Goal: Task Accomplishment & Management: Use online tool/utility

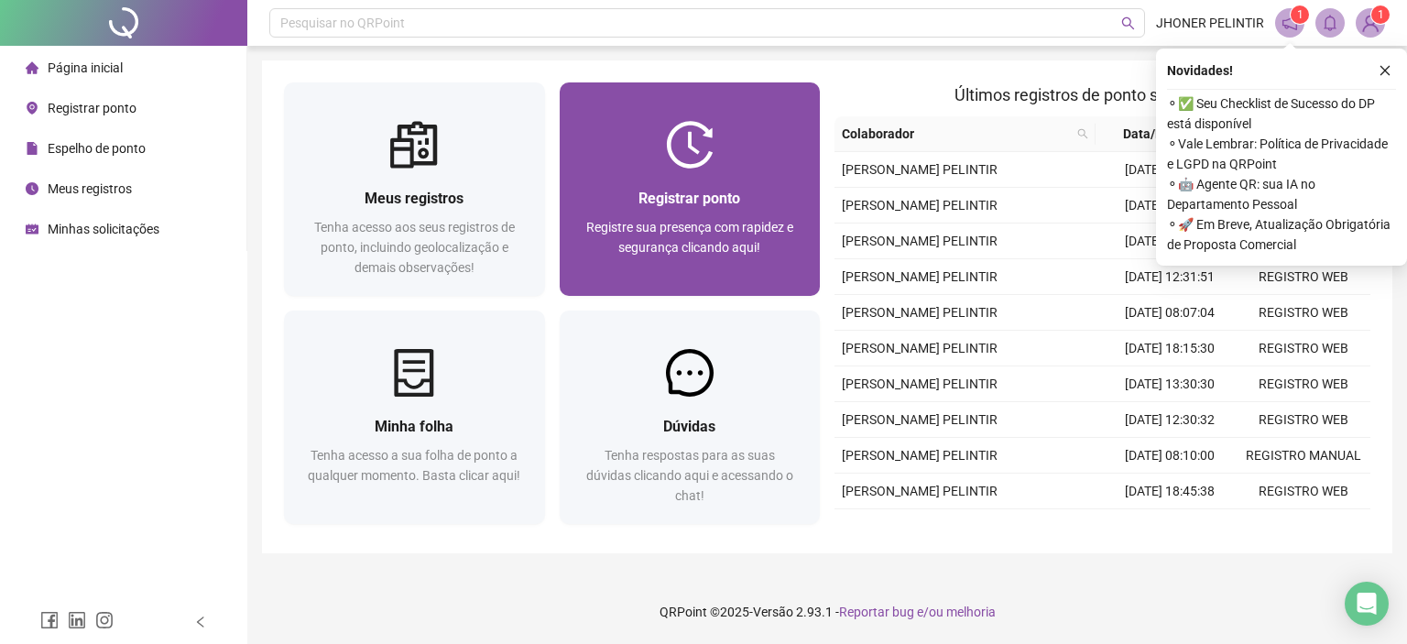
click at [650, 234] on span "Registre sua presença com rapidez e segurança clicando aqui!" at bounding box center [689, 237] width 207 height 35
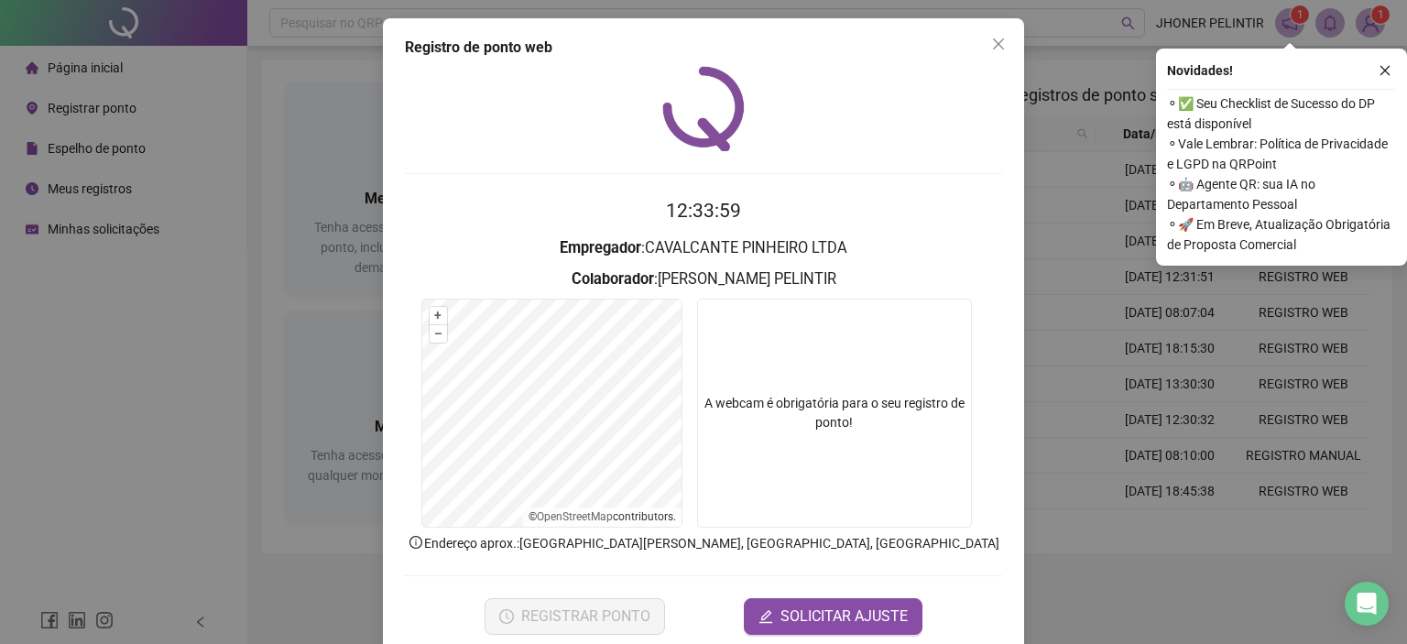
scroll to position [29, 0]
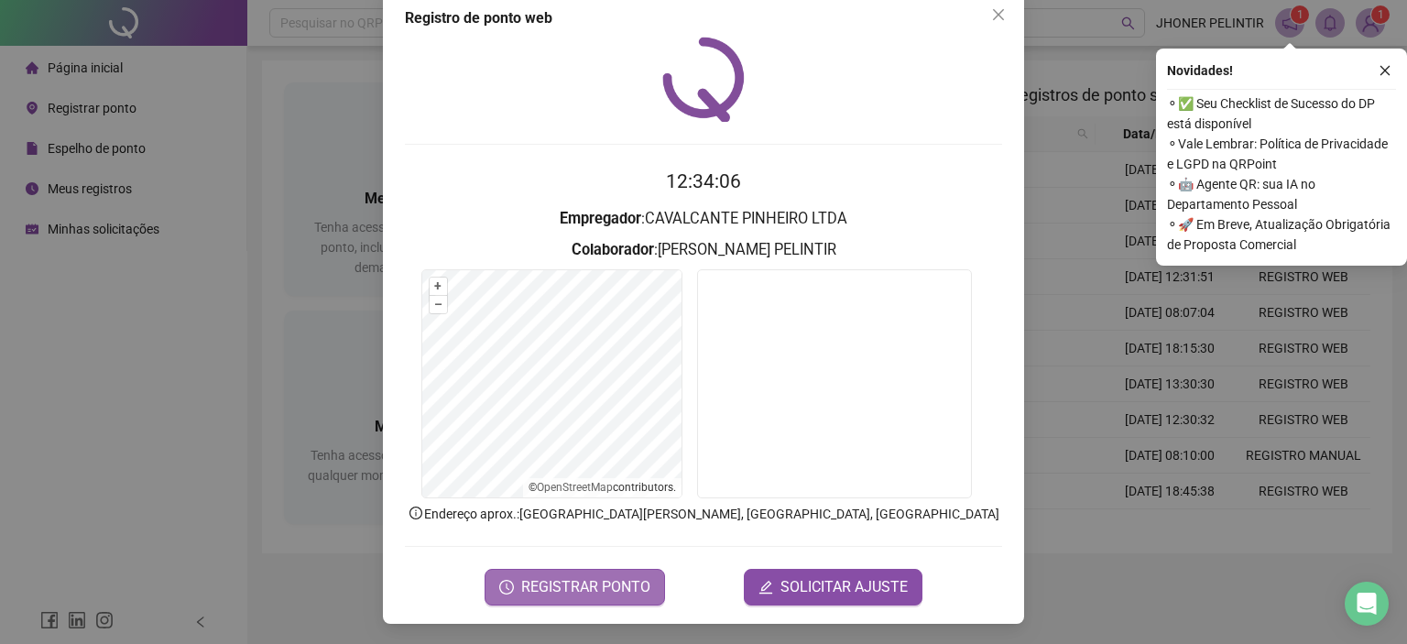
click at [626, 580] on span "REGISTRAR PONTO" at bounding box center [585, 587] width 129 height 22
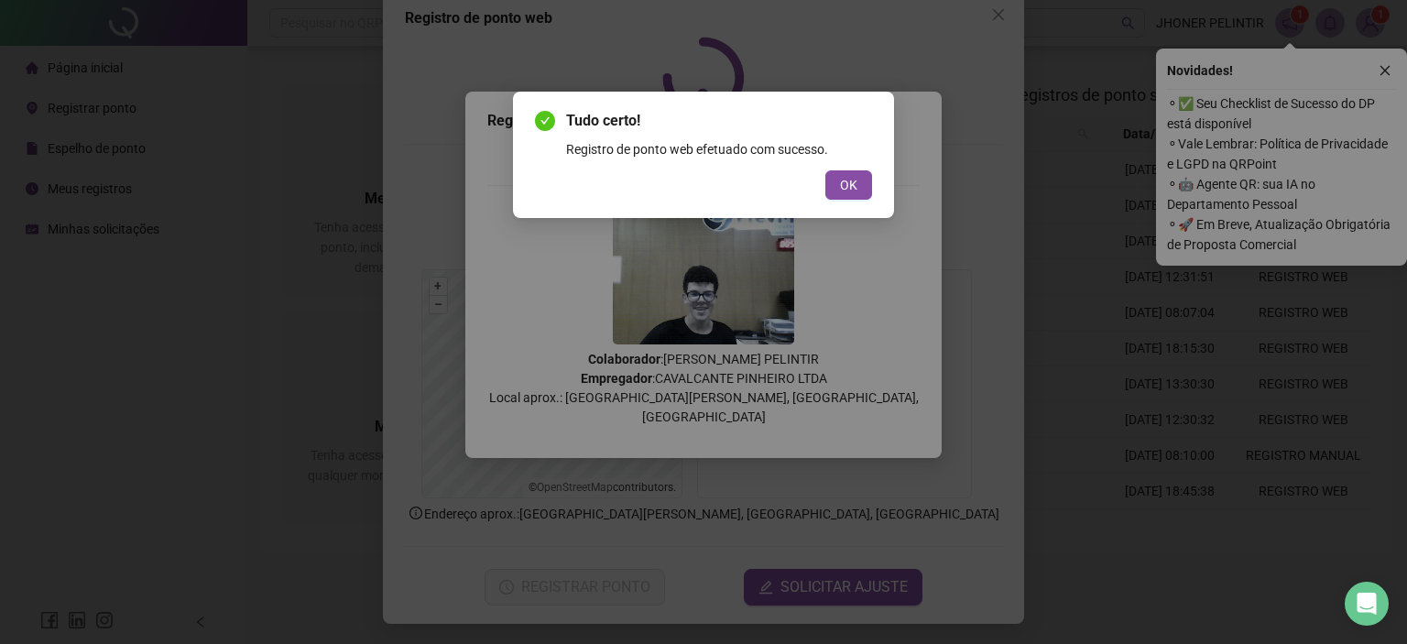
click at [834, 173] on button "OK" at bounding box center [848, 184] width 47 height 29
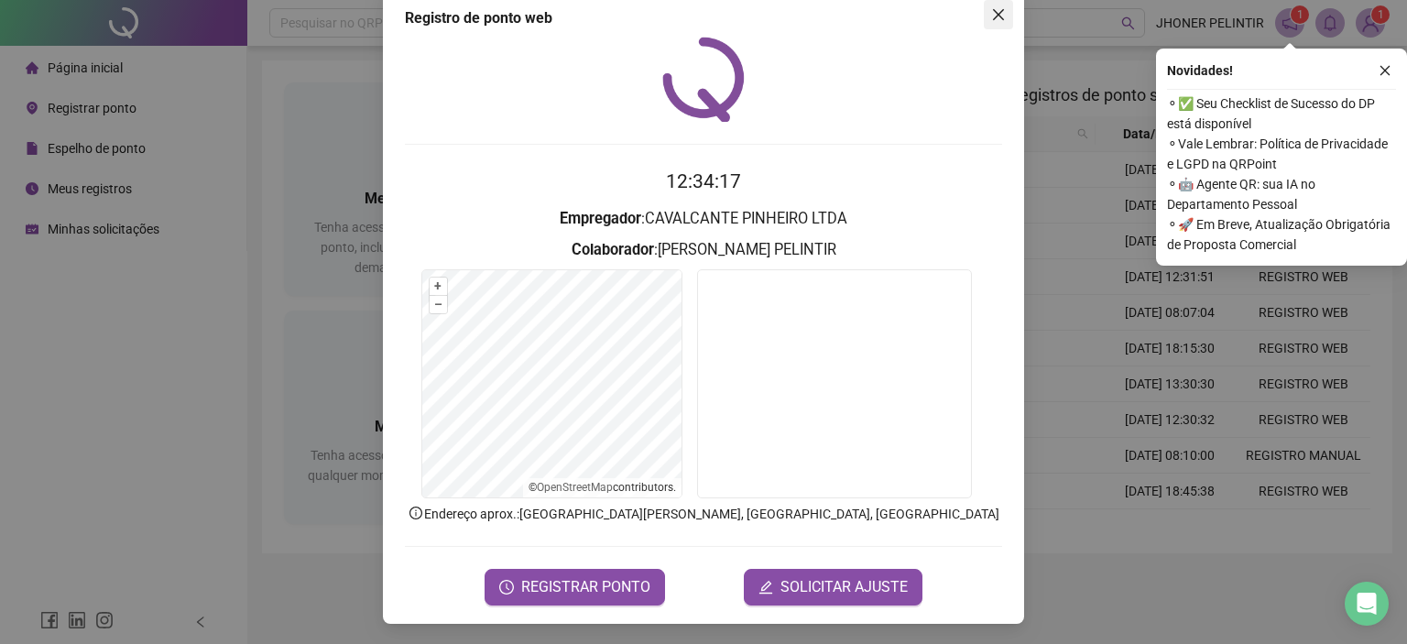
click at [997, 17] on icon "close" at bounding box center [998, 14] width 15 height 15
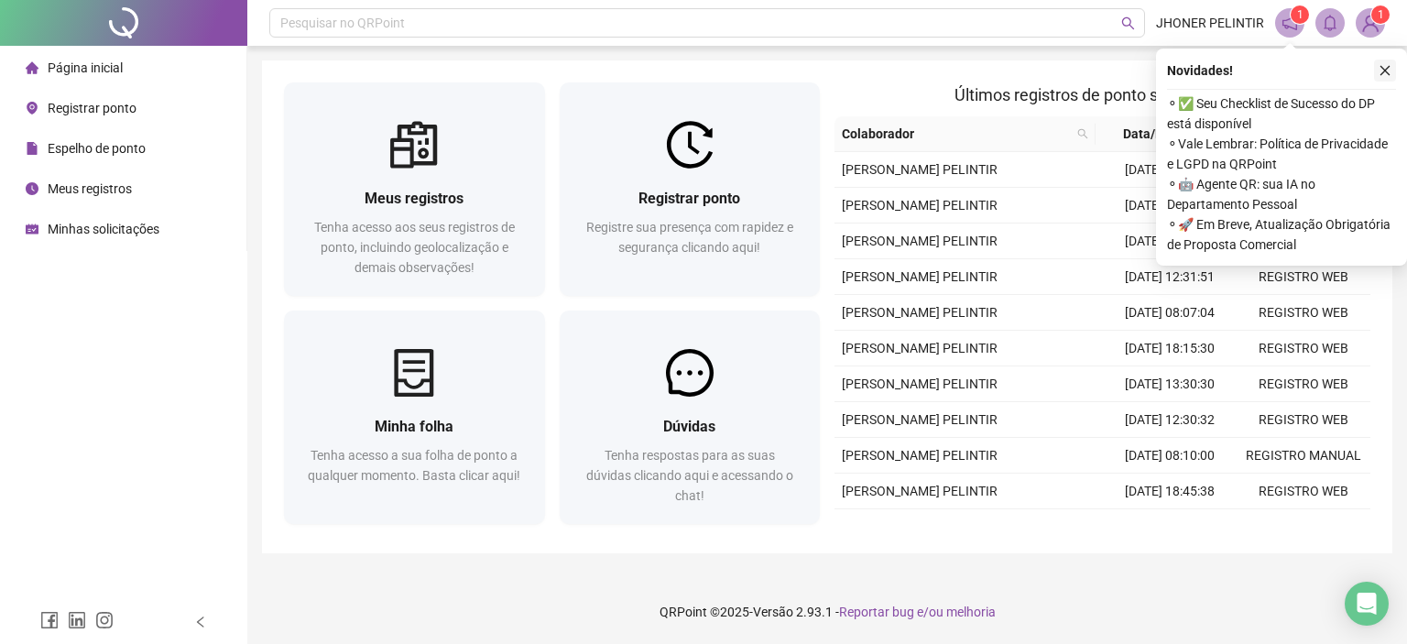
click at [1391, 61] on button "button" at bounding box center [1385, 71] width 22 height 22
